Goal: Check status

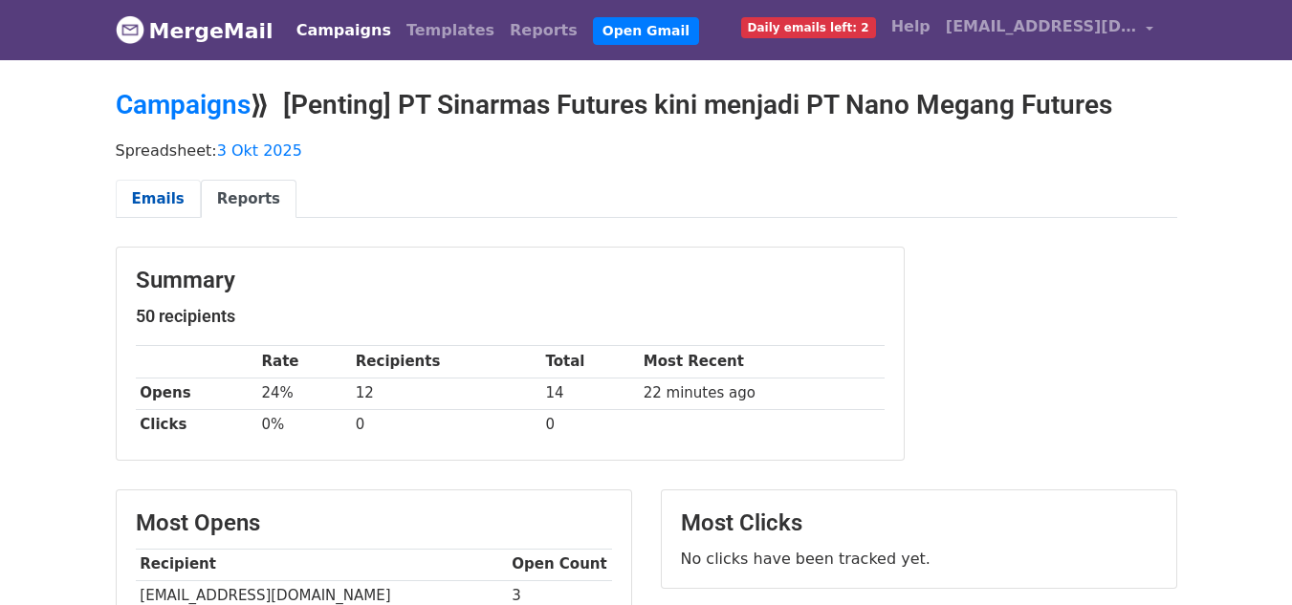
click at [151, 193] on link "Emails" at bounding box center [158, 199] width 85 height 39
